Goal: Find specific page/section: Find specific page/section

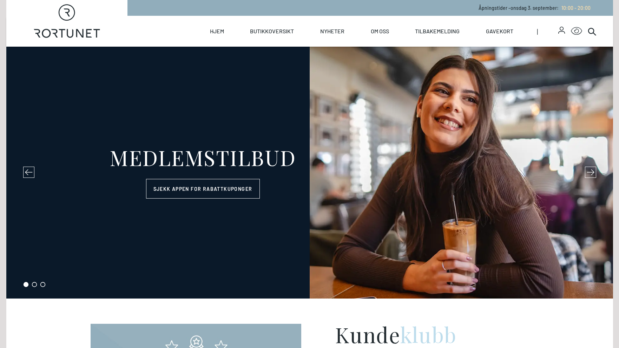
select select "NO"
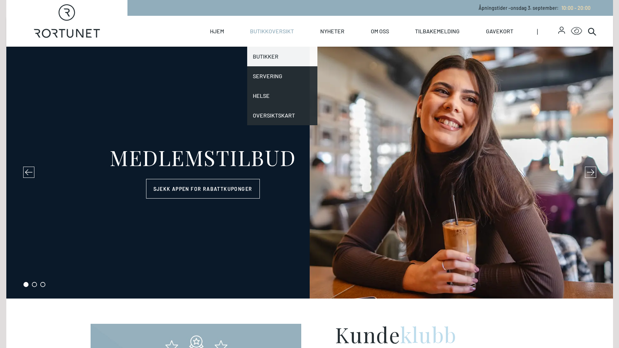
click at [269, 55] on link "Butikker" at bounding box center [282, 57] width 70 height 20
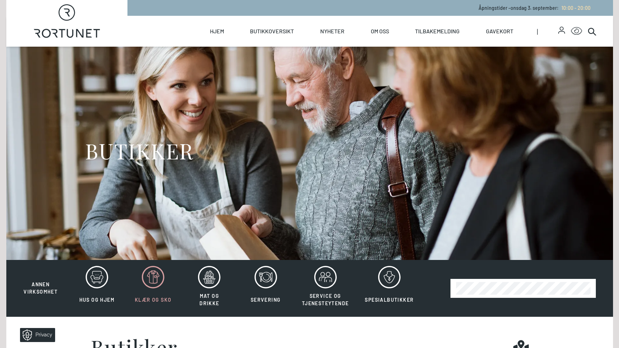
click at [159, 276] on icon at bounding box center [153, 277] width 22 height 22
click at [156, 276] on icon at bounding box center [153, 277] width 22 height 22
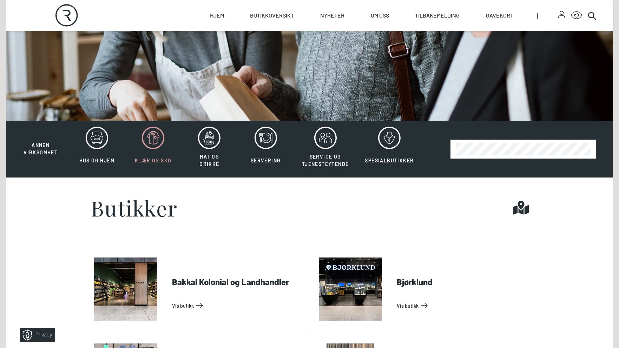
scroll to position [134, 0]
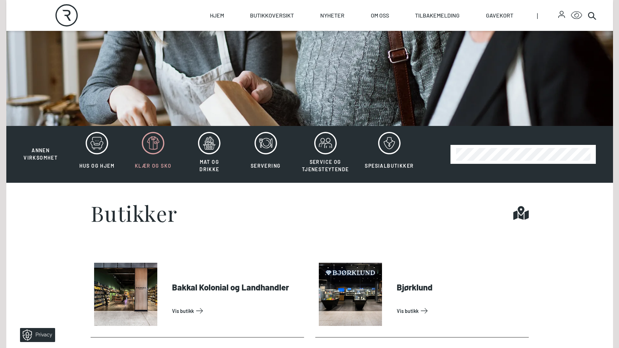
click at [149, 146] on icon at bounding box center [153, 143] width 22 height 22
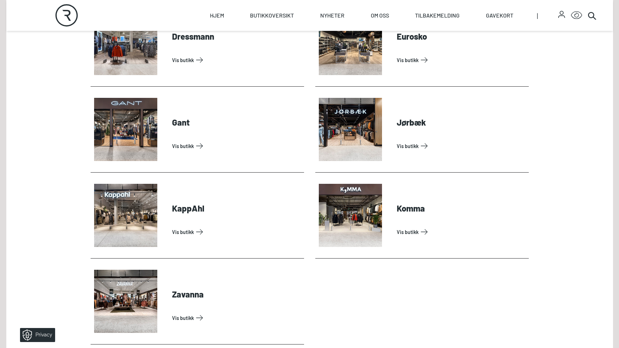
scroll to position [404, 0]
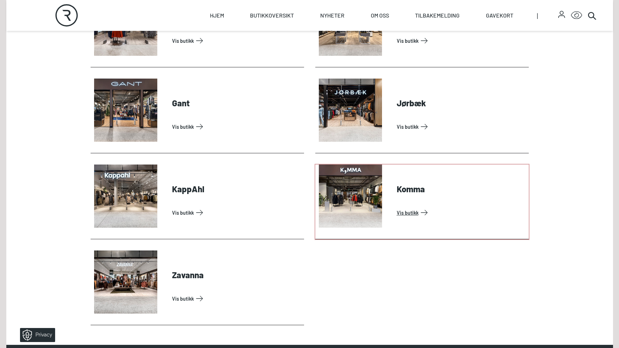
click at [408, 213] on link "Vis butikk" at bounding box center [461, 212] width 129 height 11
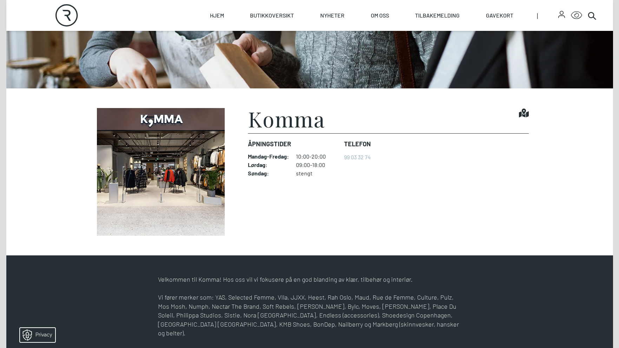
scroll to position [172, 0]
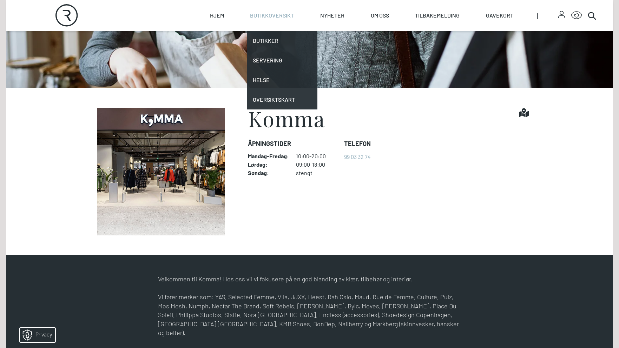
click at [245, 120] on figure "Komma Find it! Åpningstider Mandag - Fredag : 10:00-20:00 Lørdag : 09:00-18:00 …" at bounding box center [310, 172] width 438 height 128
